Goal: Navigation & Orientation: Find specific page/section

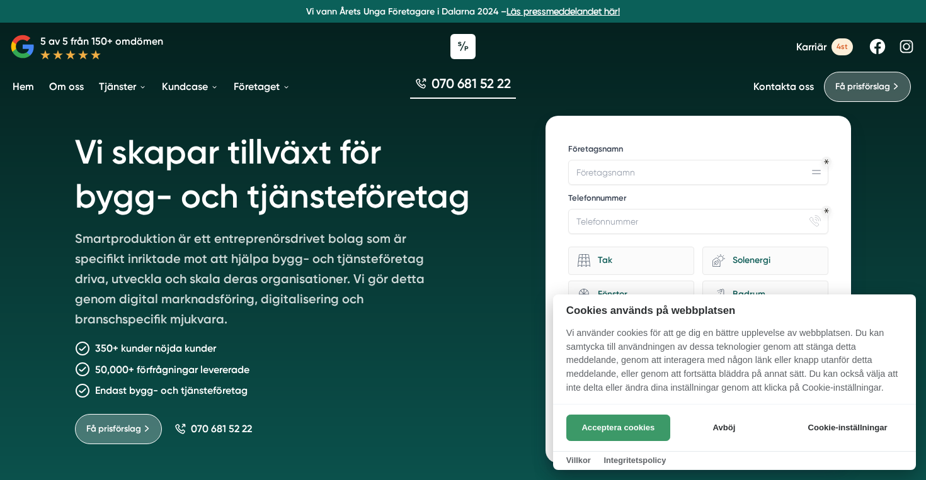
click at [609, 434] on button "Acceptera cookies" at bounding box center [618, 428] width 104 height 26
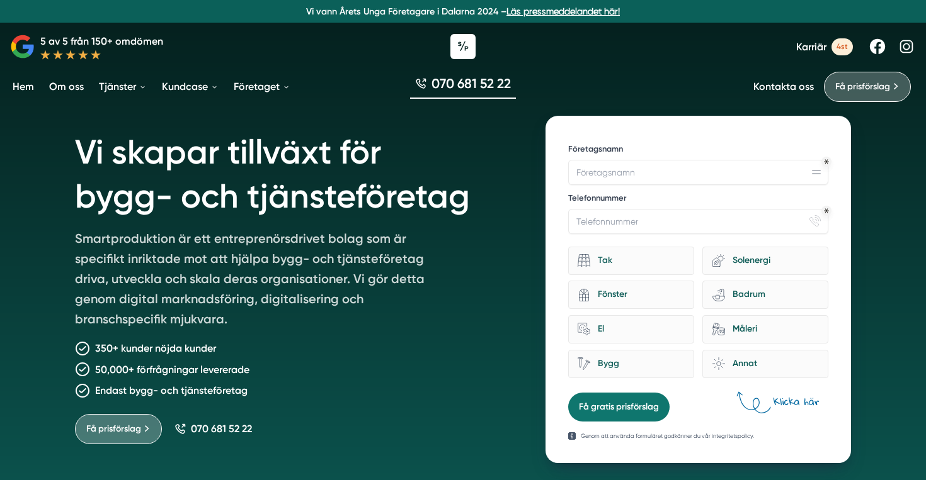
click at [623, 38] on div at bounding box center [463, 47] width 926 height 38
click at [880, 278] on div "Vi skapar tillväxt för bygg- och tjänsteföretag Smartproduktion är ett entrepre…" at bounding box center [463, 303] width 926 height 606
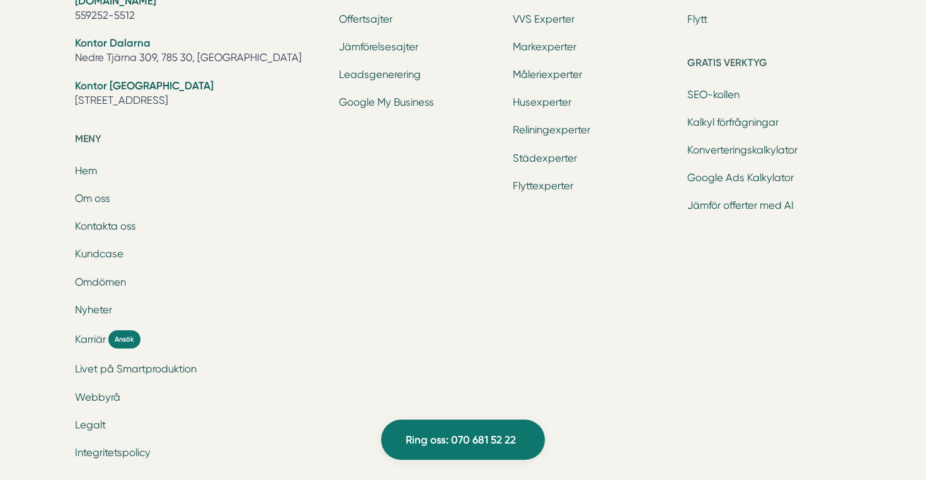
scroll to position [4185, 0]
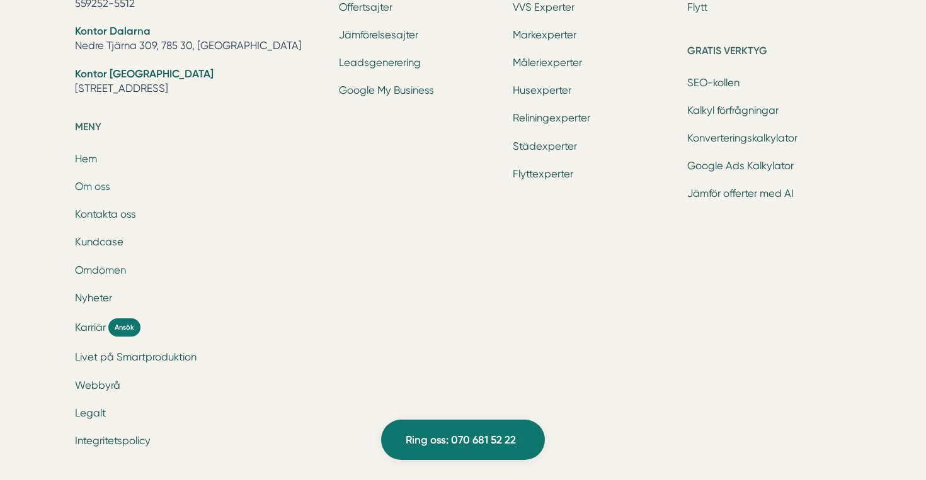
click at [100, 188] on link "Om oss" at bounding box center [92, 187] width 35 height 12
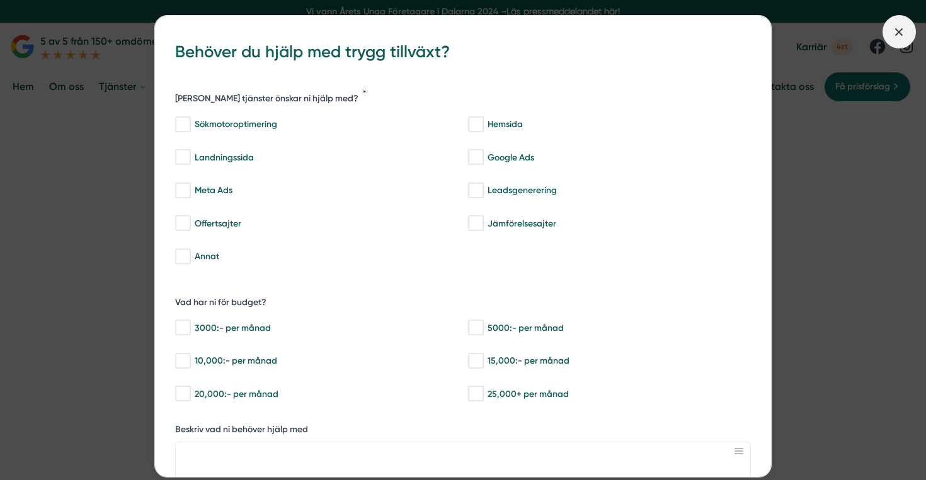
click at [900, 34] on line at bounding box center [898, 31] width 7 height 7
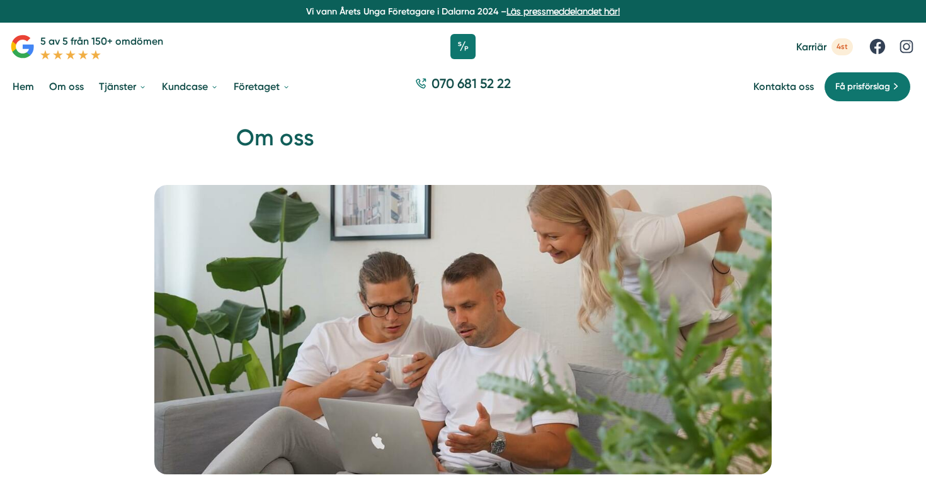
click at [69, 89] on link "Om oss" at bounding box center [67, 87] width 40 height 32
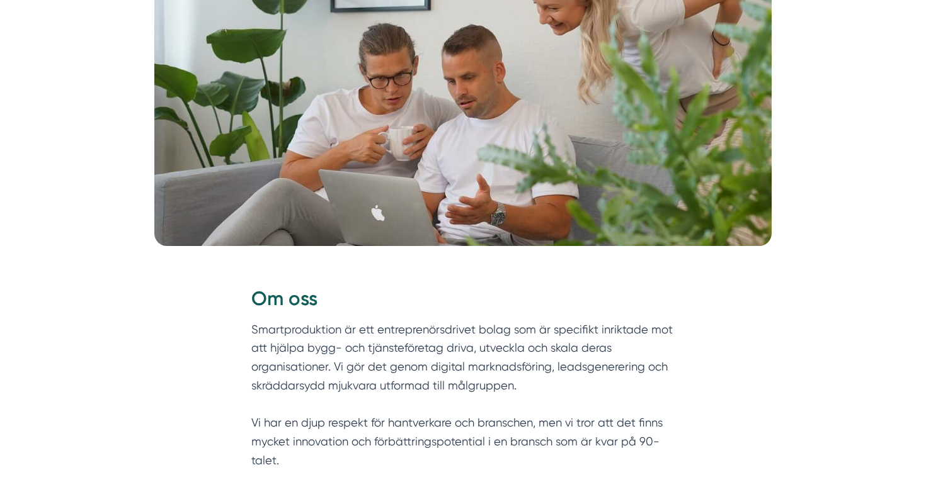
scroll to position [269, 0]
